Goal: Transaction & Acquisition: Purchase product/service

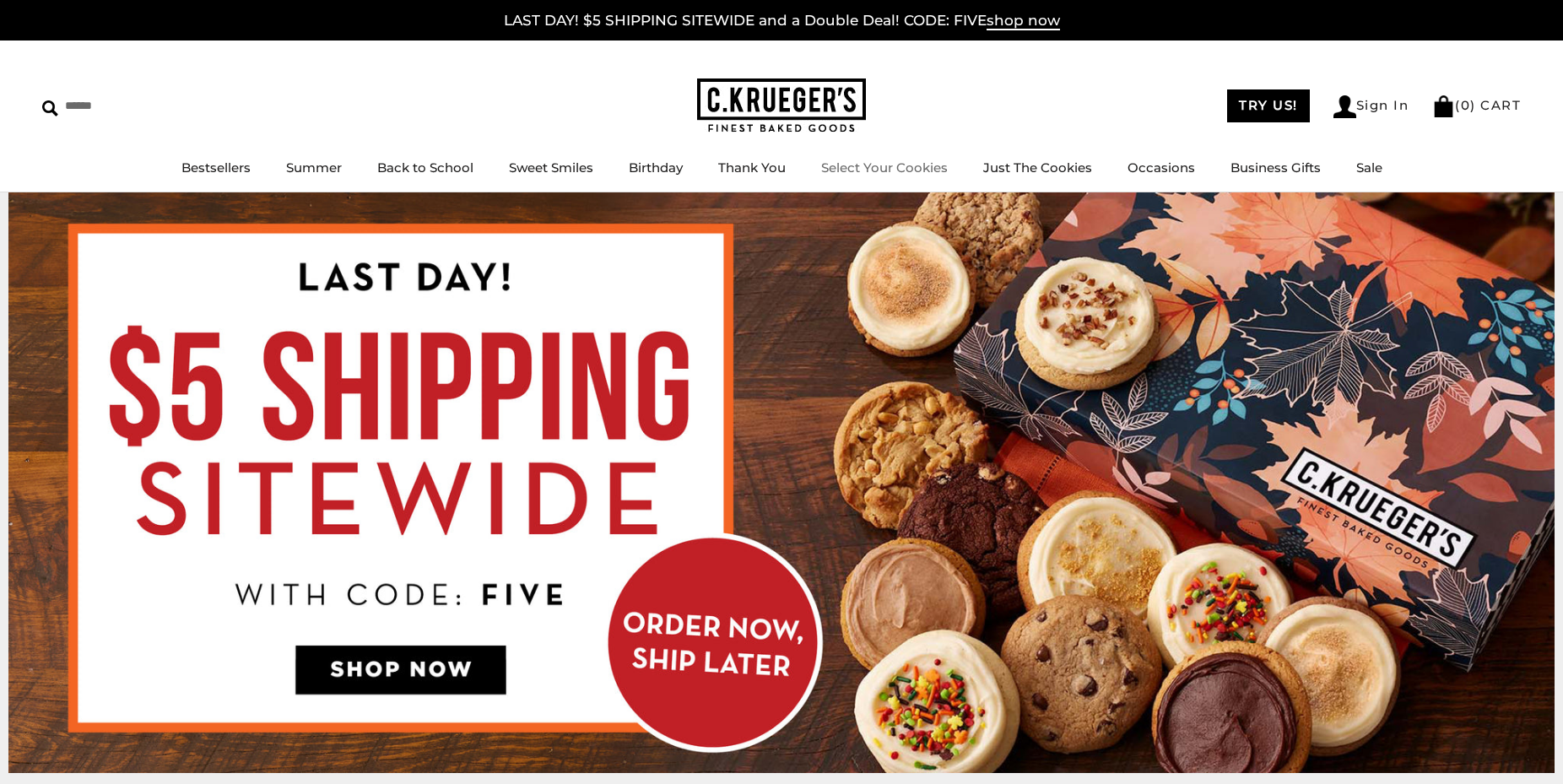
click at [904, 164] on link "Select Your Cookies" at bounding box center [884, 167] width 127 height 16
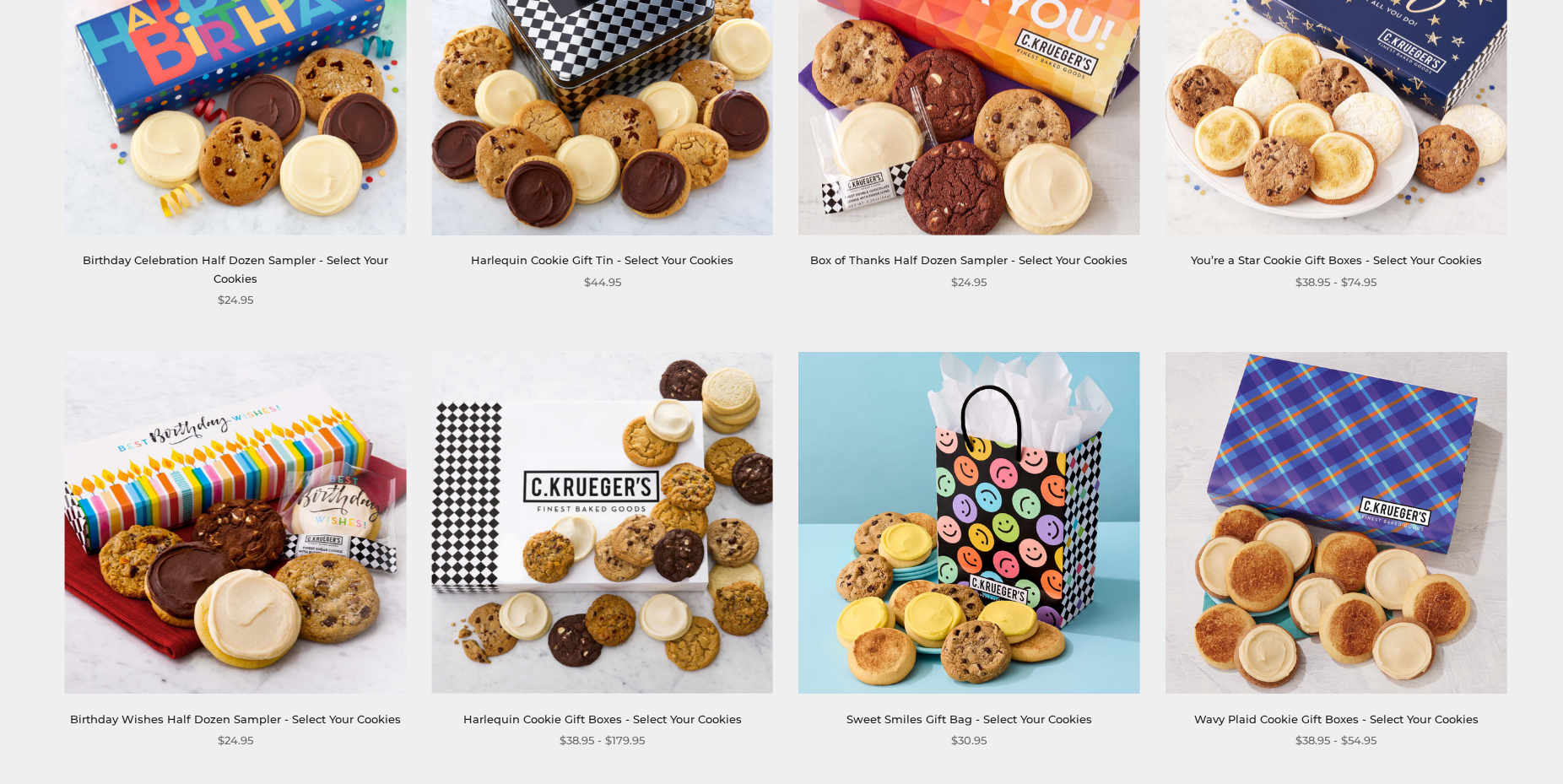
scroll to position [1361, 0]
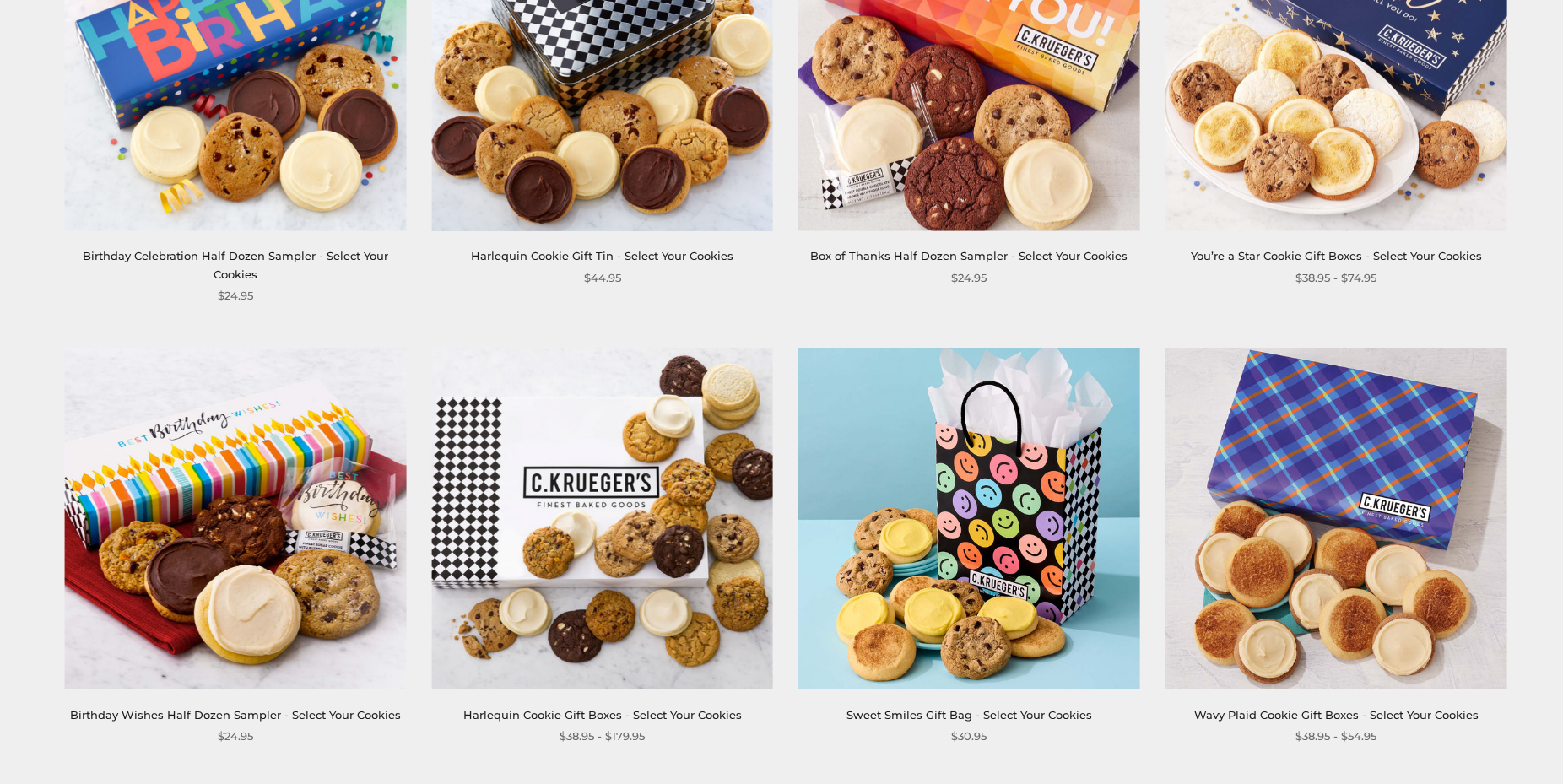
click at [637, 460] on img at bounding box center [602, 518] width 342 height 342
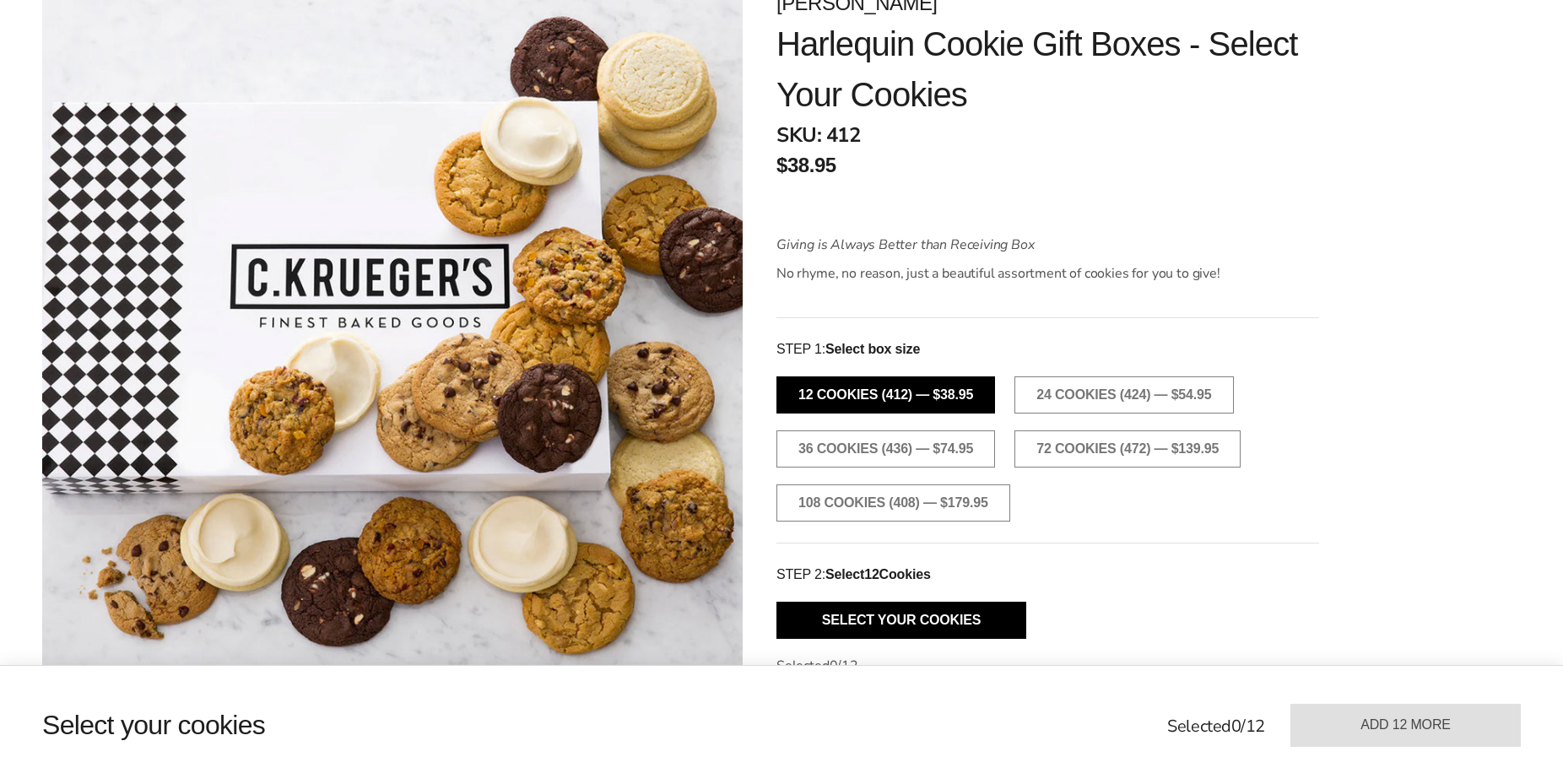
scroll to position [326, 0]
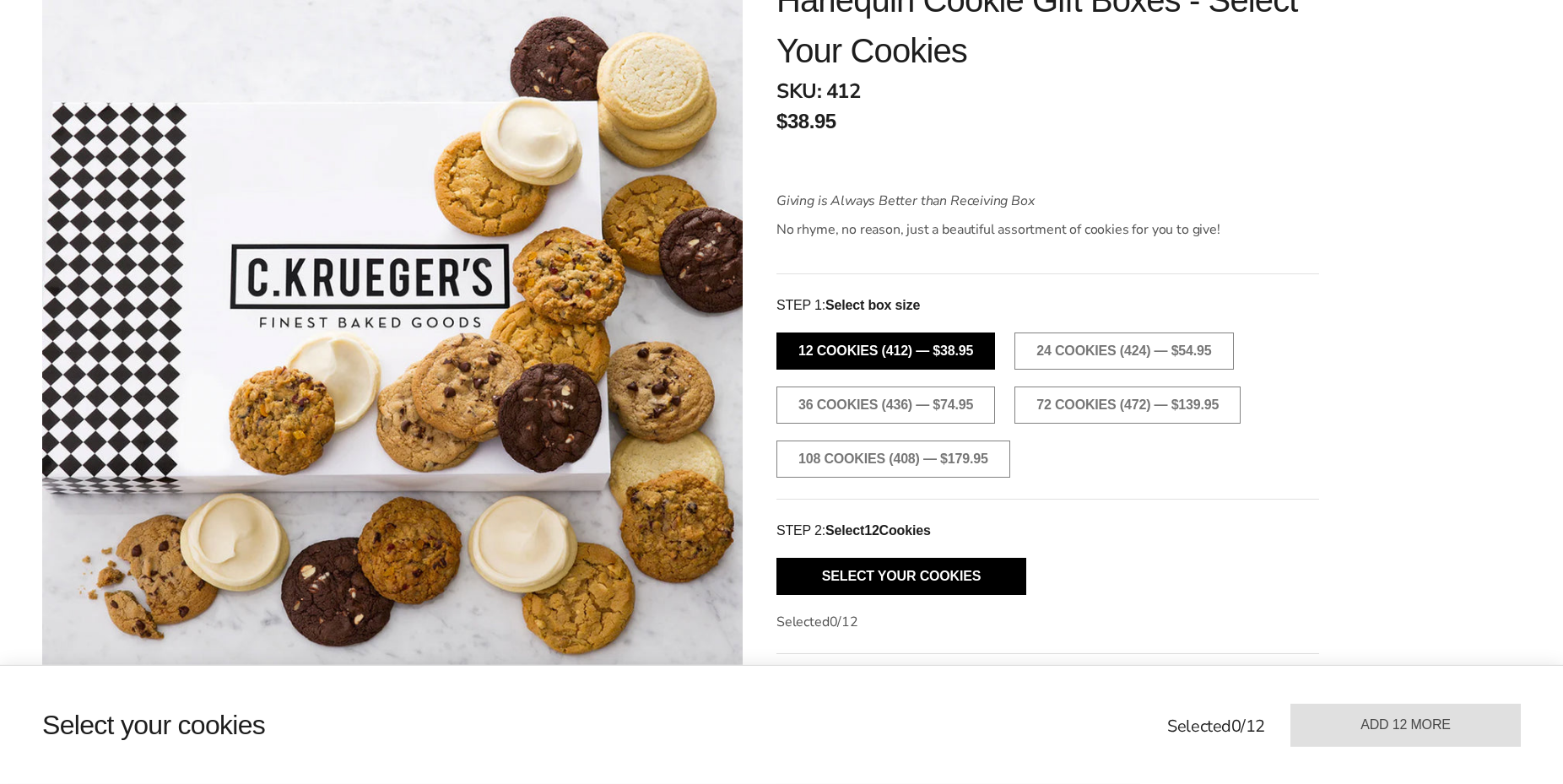
click at [978, 348] on button "12 Cookies (412) — $38.95" at bounding box center [886, 350] width 218 height 37
click at [959, 579] on button "Select Your Cookies" at bounding box center [901, 575] width 250 height 37
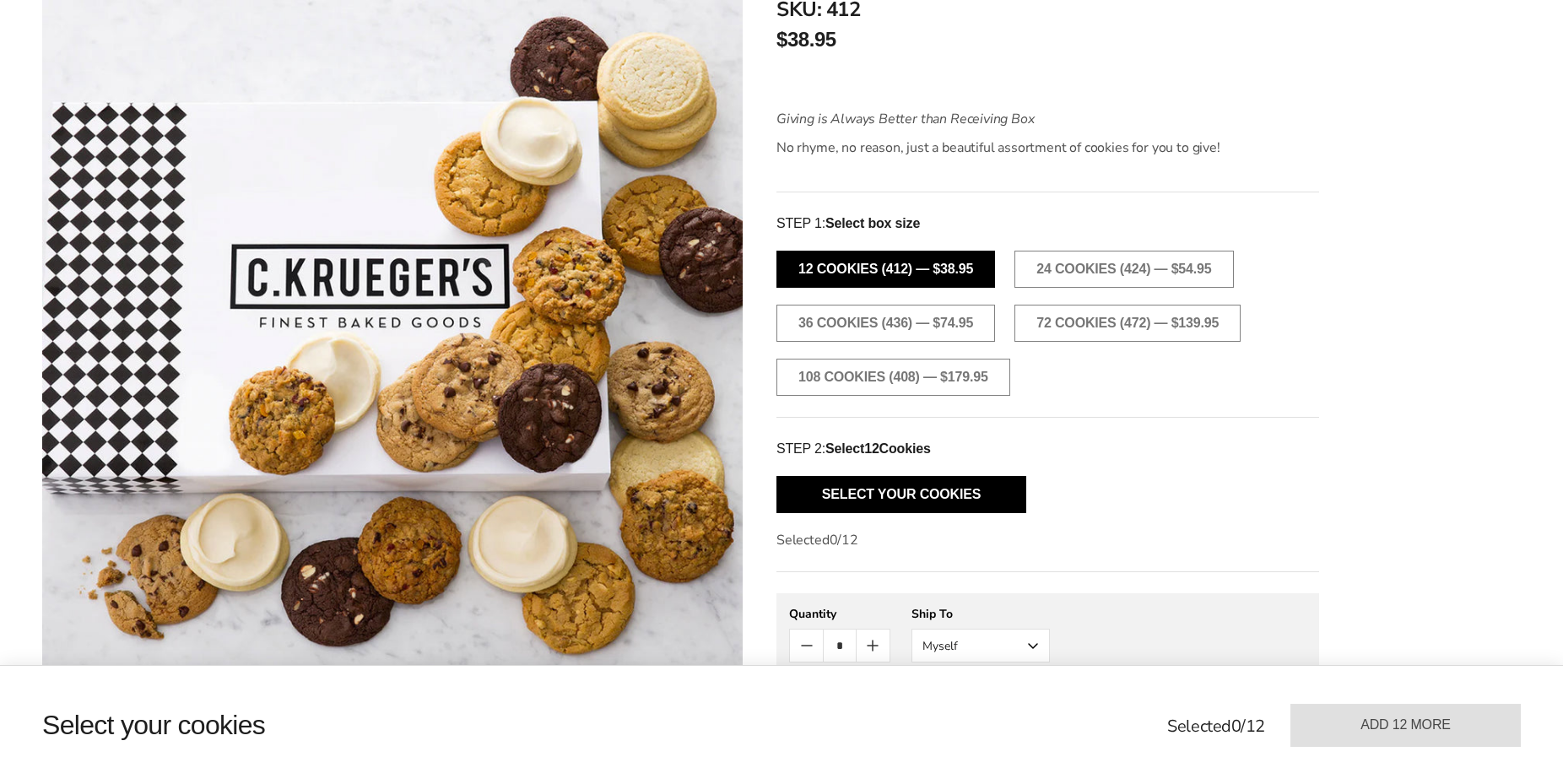
scroll to position [295, 0]
